Goal: Navigation & Orientation: Find specific page/section

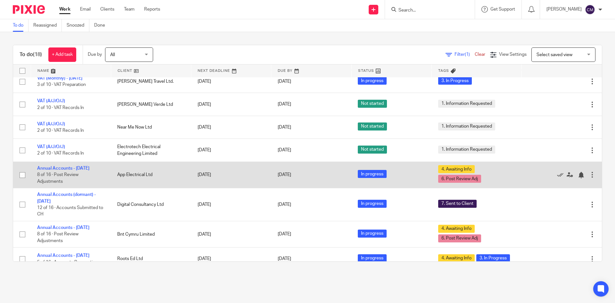
scroll to position [160, 0]
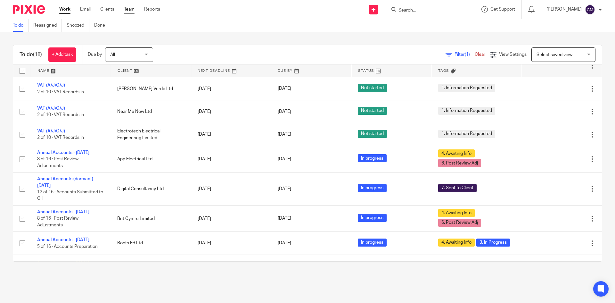
drag, startPoint x: 127, startPoint y: 6, endPoint x: 132, endPoint y: 9, distance: 6.0
click at [128, 5] on div "Work Email Clients Team Reports Work Email Clients Team Reports Settings" at bounding box center [111, 9] width 117 height 19
click at [126, 10] on link "Team" at bounding box center [129, 9] width 11 height 6
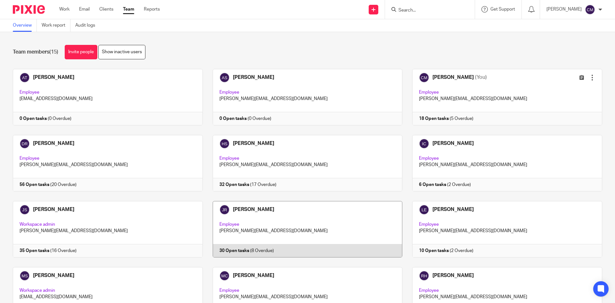
click at [333, 227] on link at bounding box center [303, 229] width 200 height 56
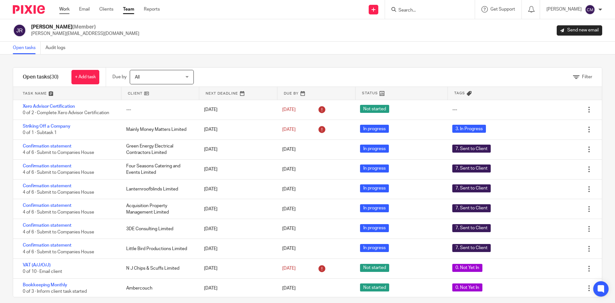
click at [65, 6] on link "Work" at bounding box center [64, 9] width 10 height 6
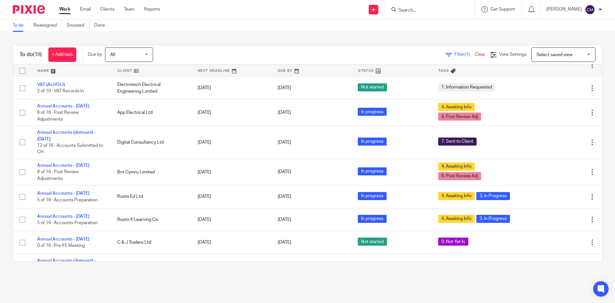
scroll to position [197, 0]
